Goal: Task Accomplishment & Management: Manage account settings

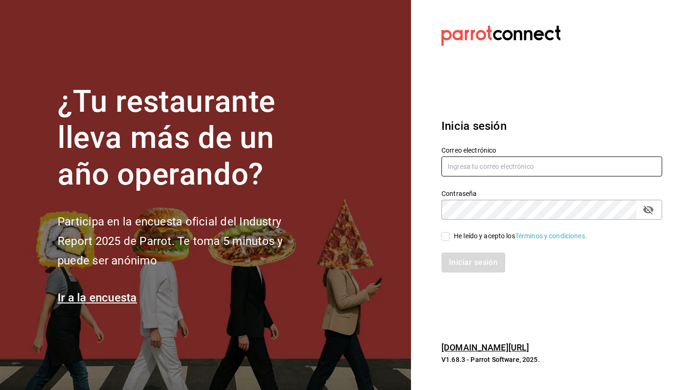
click at [546, 172] on input "text" at bounding box center [552, 167] width 221 height 20
type input "hilda_qvdo@hotmail.com"
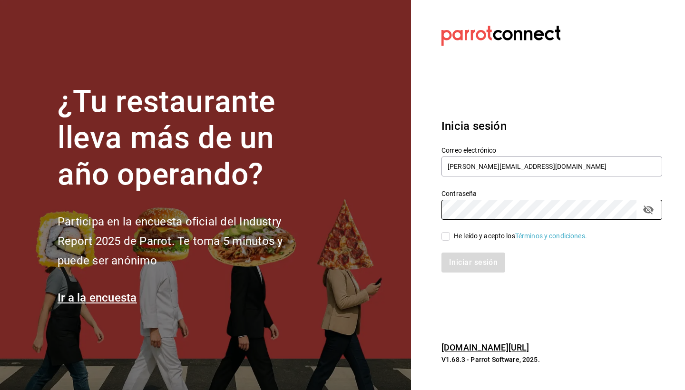
click at [446, 236] on input "He leído y acepto los Términos y condiciones." at bounding box center [446, 236] width 9 height 9
checkbox input "true"
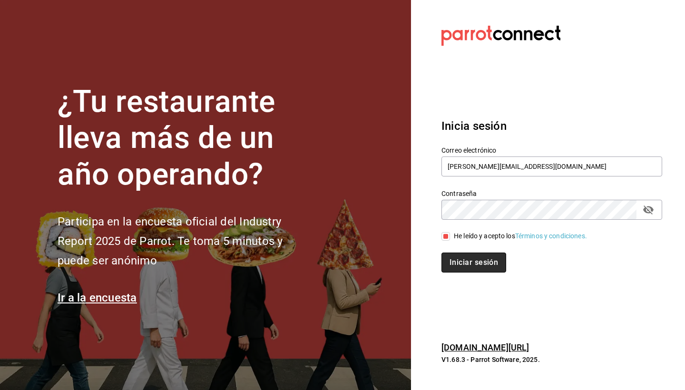
click at [470, 262] on button "Iniciar sesión" at bounding box center [474, 263] width 65 height 20
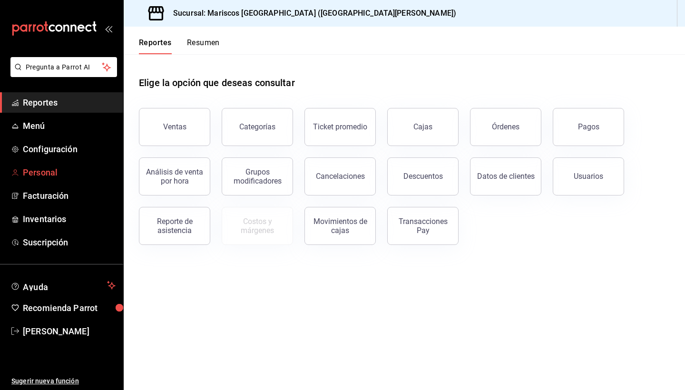
click at [73, 170] on span "Personal" at bounding box center [69, 172] width 93 height 13
